Goal: Task Accomplishment & Management: Use online tool/utility

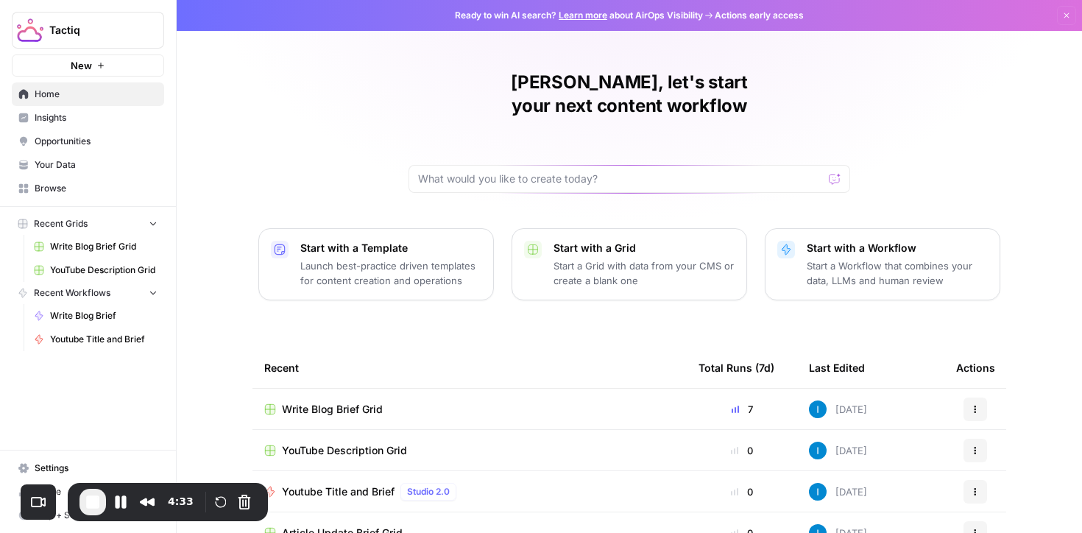
click at [92, 252] on span "Write Blog Brief Grid" at bounding box center [103, 246] width 107 height 13
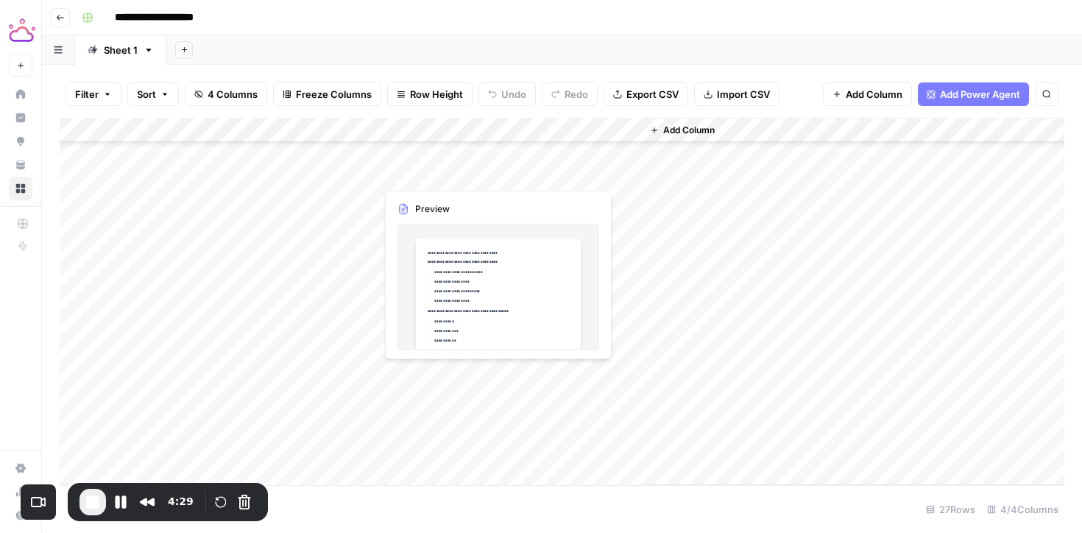
scroll to position [357, 0]
click at [443, 423] on div "Add Column" at bounding box center [562, 301] width 1005 height 367
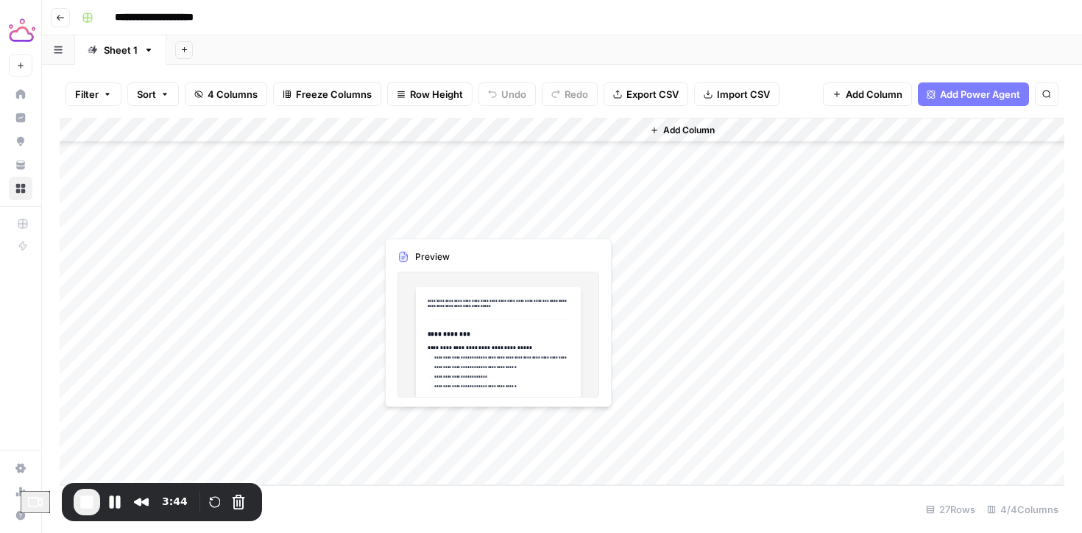
click at [403, 422] on div "Add Column" at bounding box center [562, 301] width 1005 height 367
click at [403, 422] on body "**********" at bounding box center [541, 266] width 1082 height 533
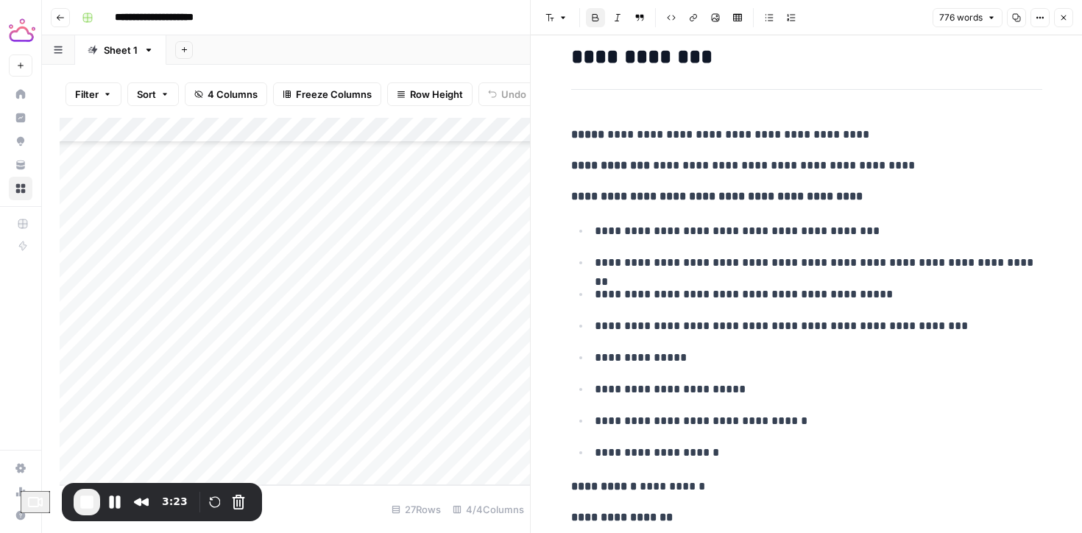
scroll to position [2056, 0]
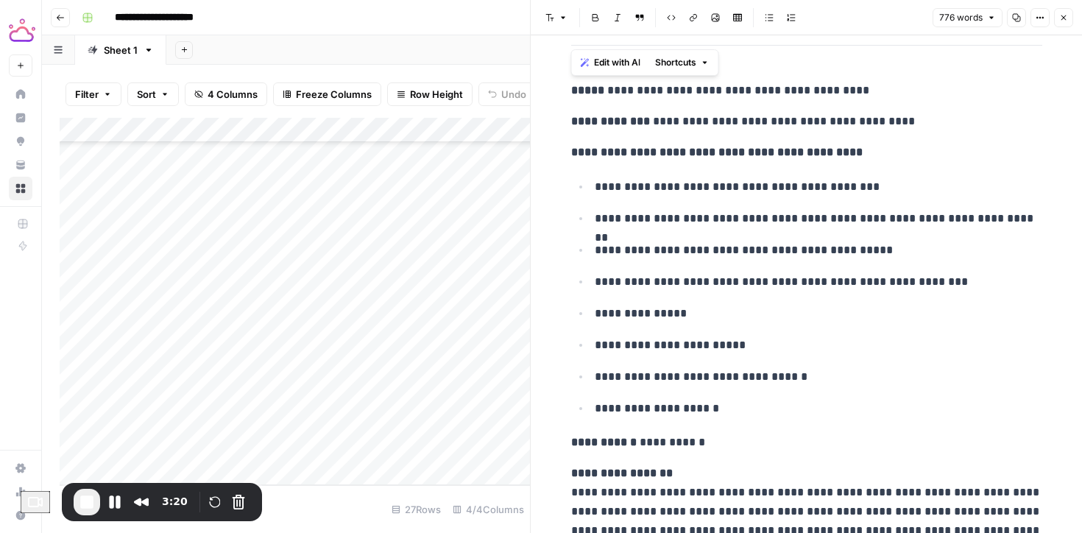
drag, startPoint x: 572, startPoint y: 84, endPoint x: 745, endPoint y: 586, distance: 530.9
click at [745, 532] on html "**********" at bounding box center [541, 266] width 1082 height 533
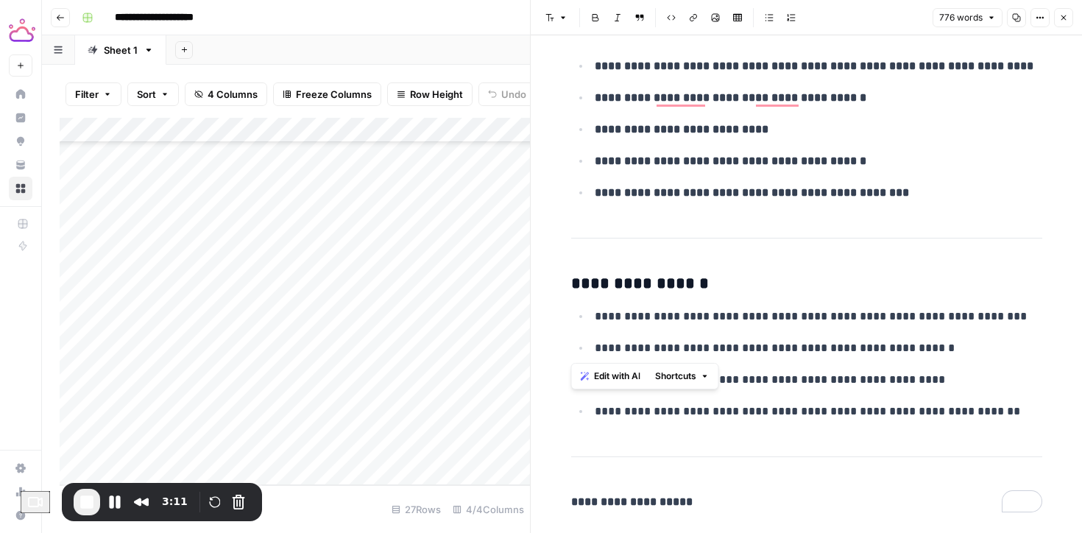
scroll to position [3614, 0]
copy div "**********"
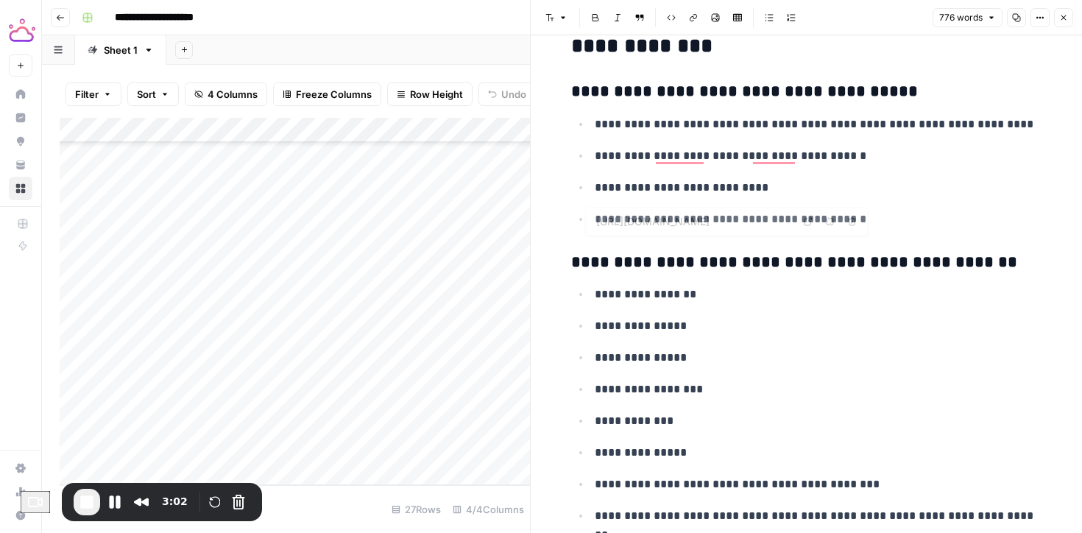
scroll to position [0, 0]
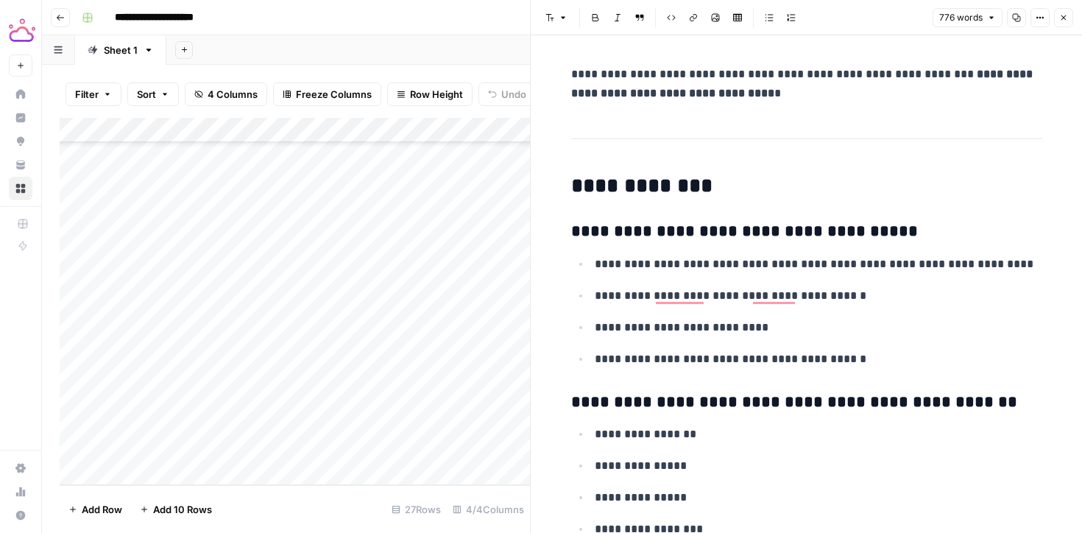
click at [219, 396] on div "Add Column" at bounding box center [295, 301] width 470 height 367
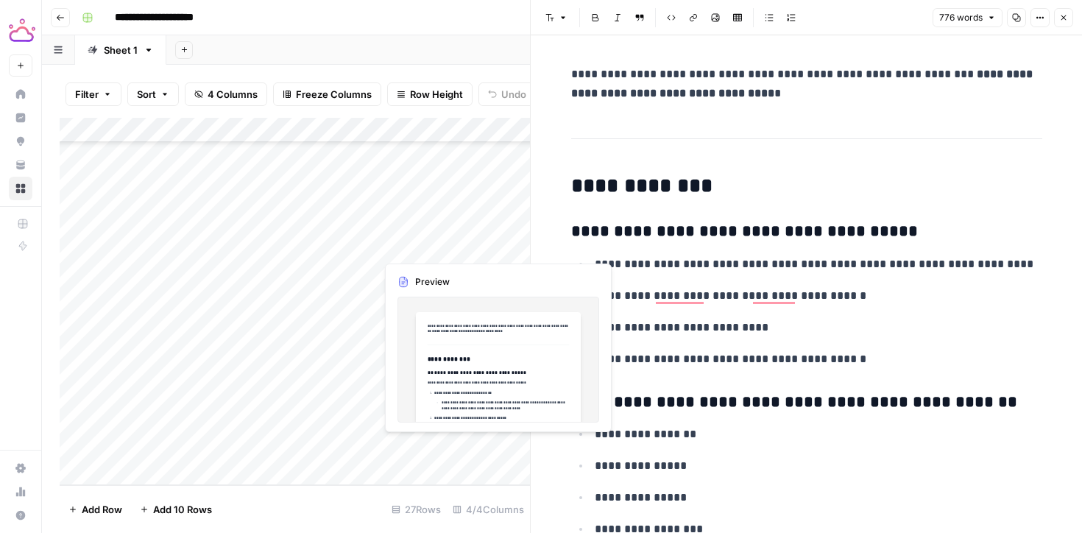
click at [450, 447] on div "Add Column" at bounding box center [295, 301] width 470 height 367
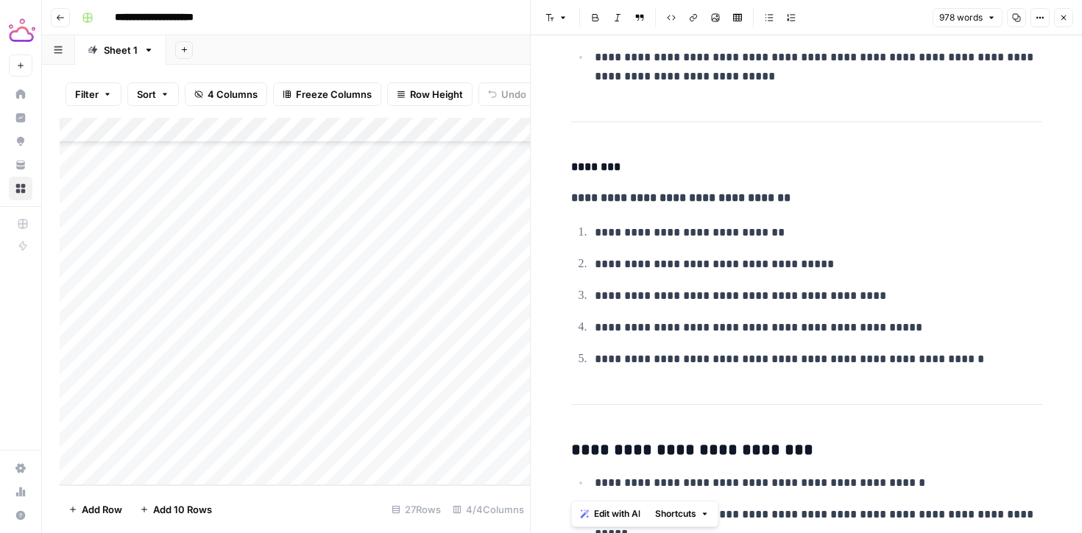
scroll to position [4808, 0]
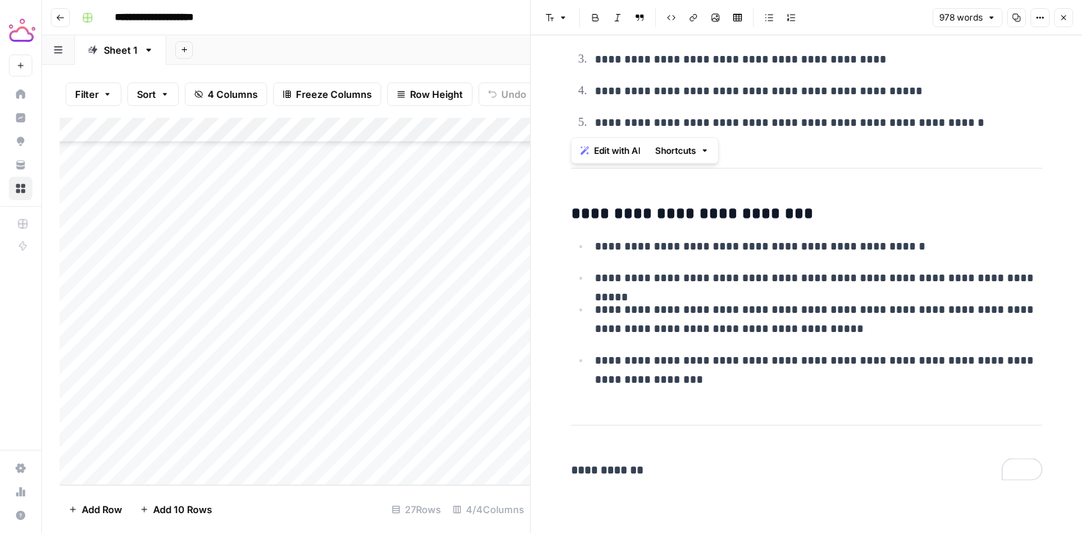
drag, startPoint x: 597, startPoint y: 173, endPoint x: 960, endPoint y: 114, distance: 368.3
click at [344, 370] on div "Add Column" at bounding box center [295, 301] width 470 height 367
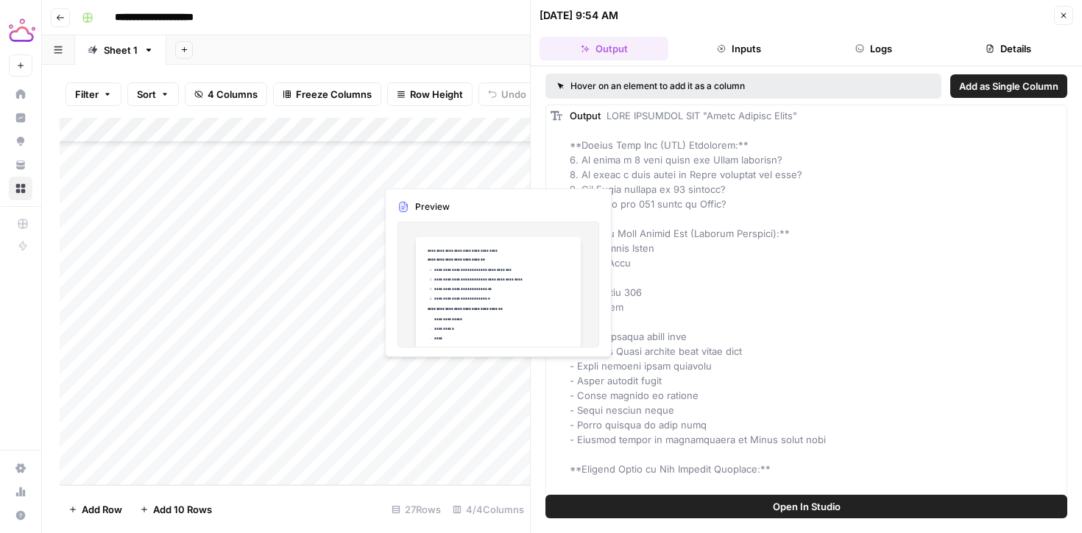
click at [458, 372] on div "Add Column" at bounding box center [295, 301] width 470 height 367
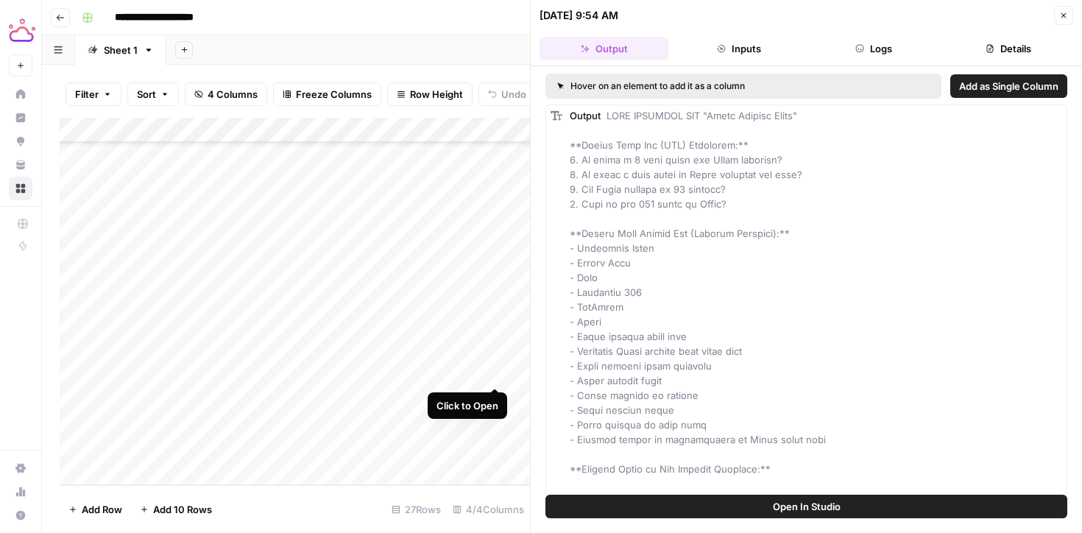
click at [496, 373] on div "Add Column" at bounding box center [295, 301] width 470 height 367
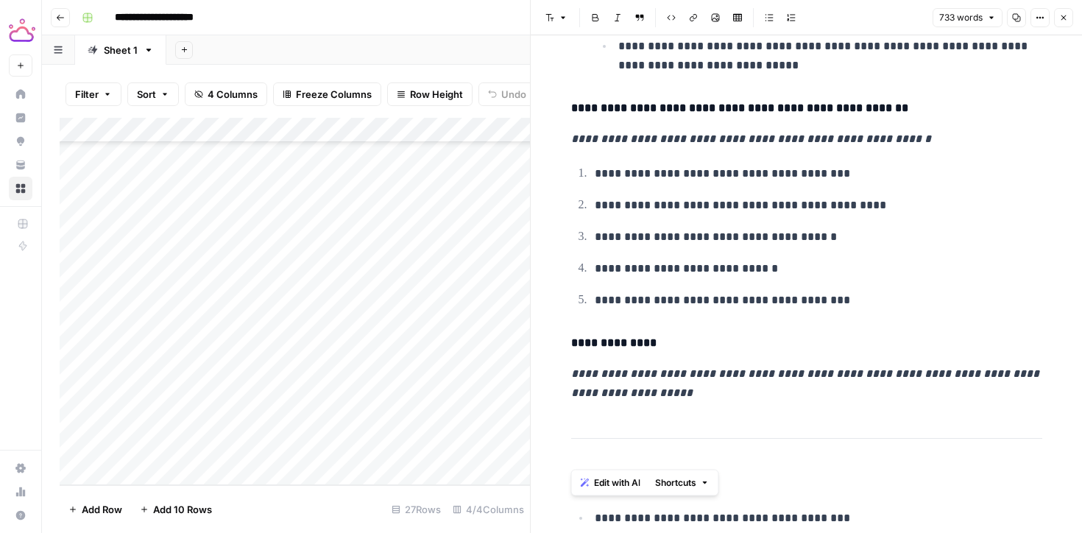
scroll to position [3103, 0]
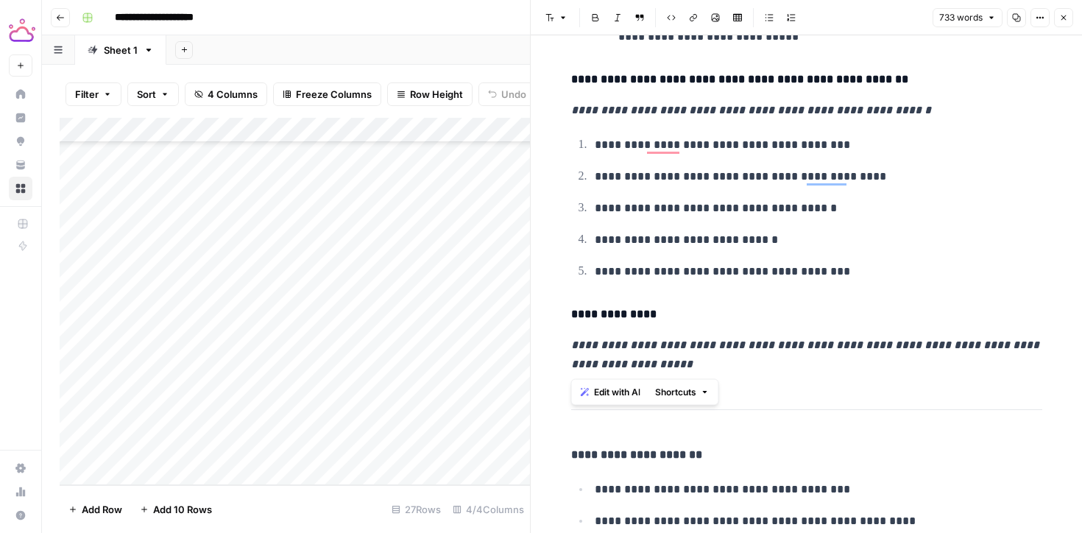
drag, startPoint x: 671, startPoint y: 467, endPoint x: 712, endPoint y: 368, distance: 106.9
